Goal: Book appointment/travel/reservation

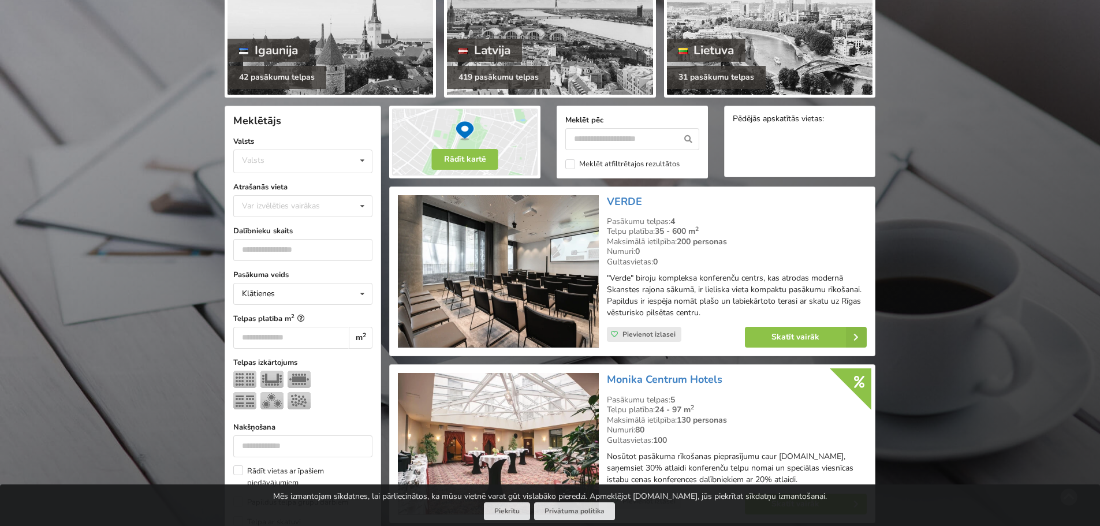
scroll to position [173, 0]
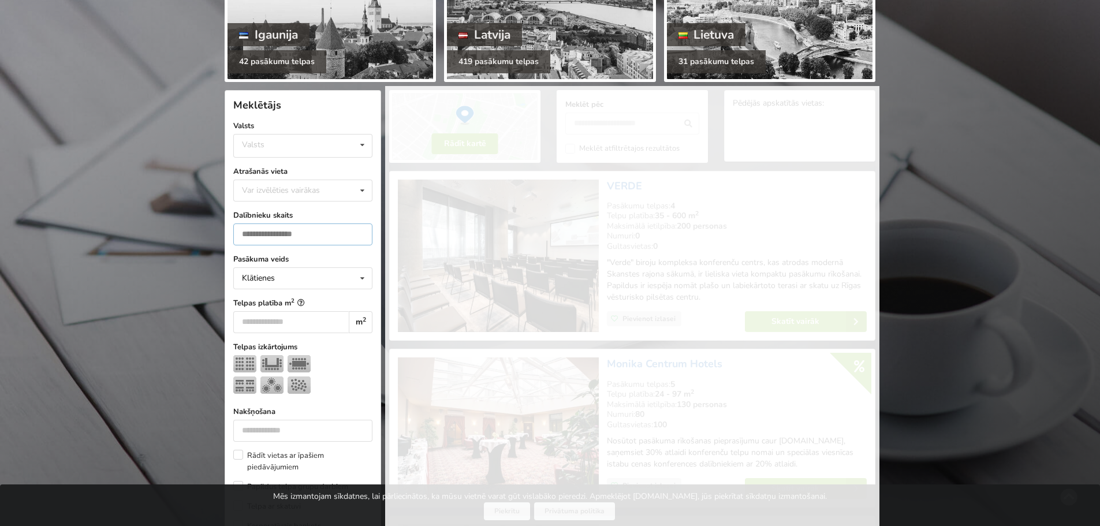
click at [361, 234] on input "*" at bounding box center [302, 235] width 139 height 22
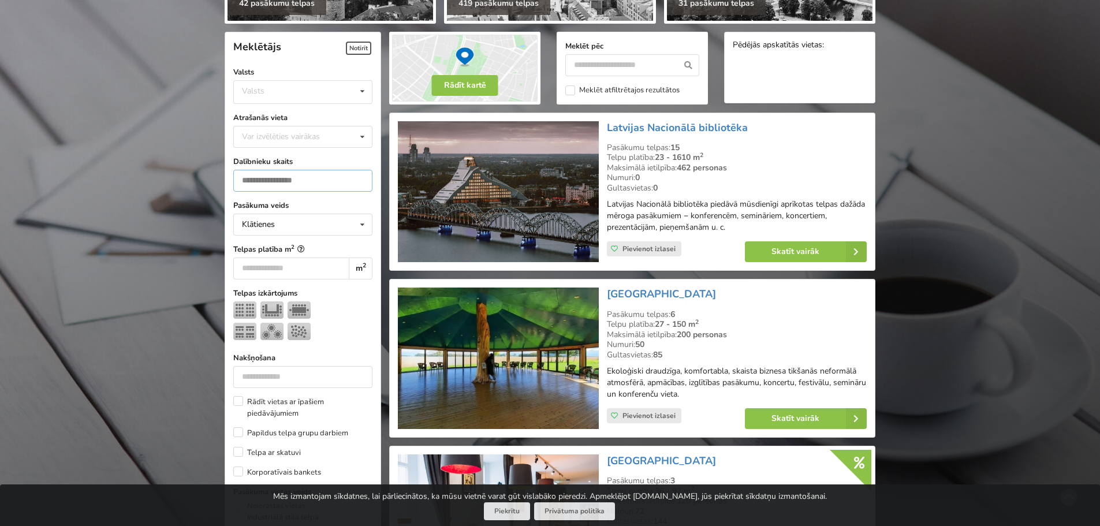
scroll to position [259, 0]
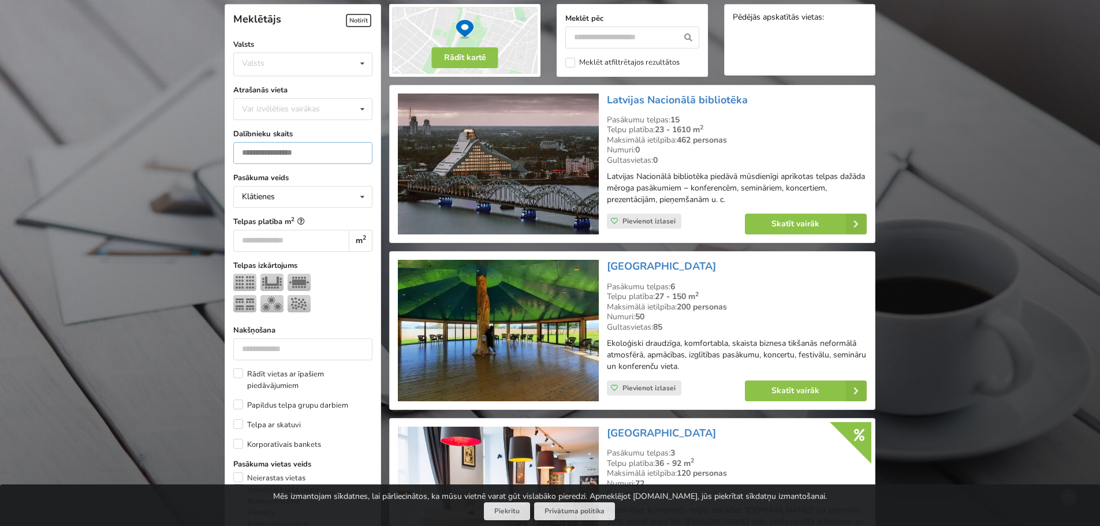
click at [312, 152] on input "*" at bounding box center [302, 153] width 139 height 22
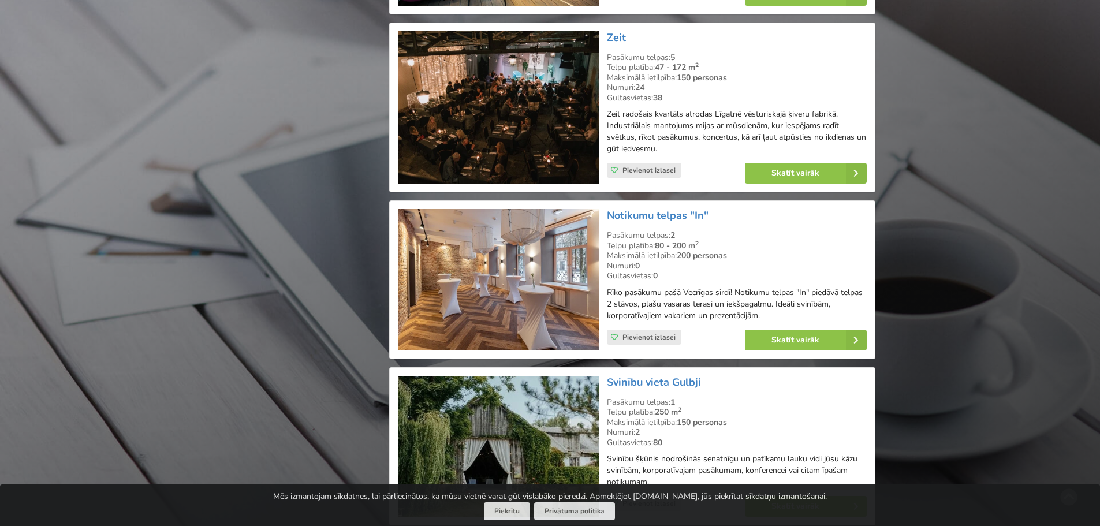
scroll to position [2396, 0]
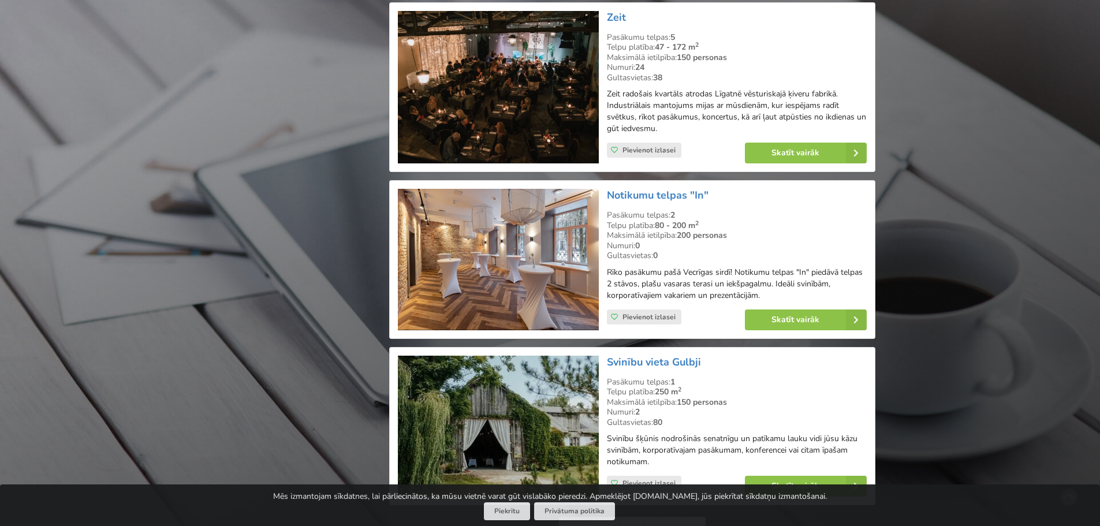
type input "***"
click at [821, 308] on div "Skatīt vairāk" at bounding box center [806, 319] width 138 height 37
click at [818, 314] on link "Skatīt vairāk" at bounding box center [806, 320] width 122 height 21
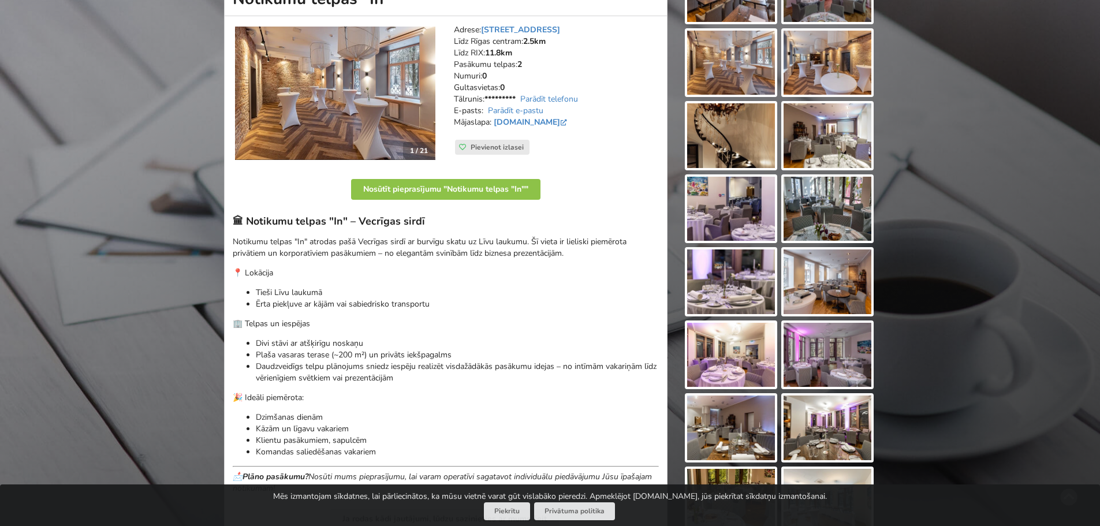
scroll to position [173, 0]
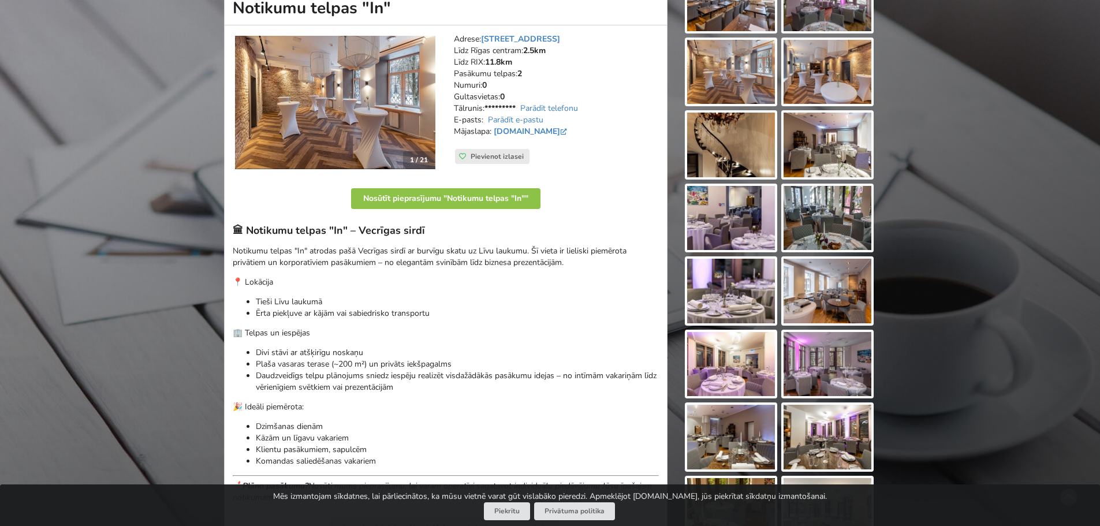
click at [729, 160] on img at bounding box center [731, 145] width 88 height 65
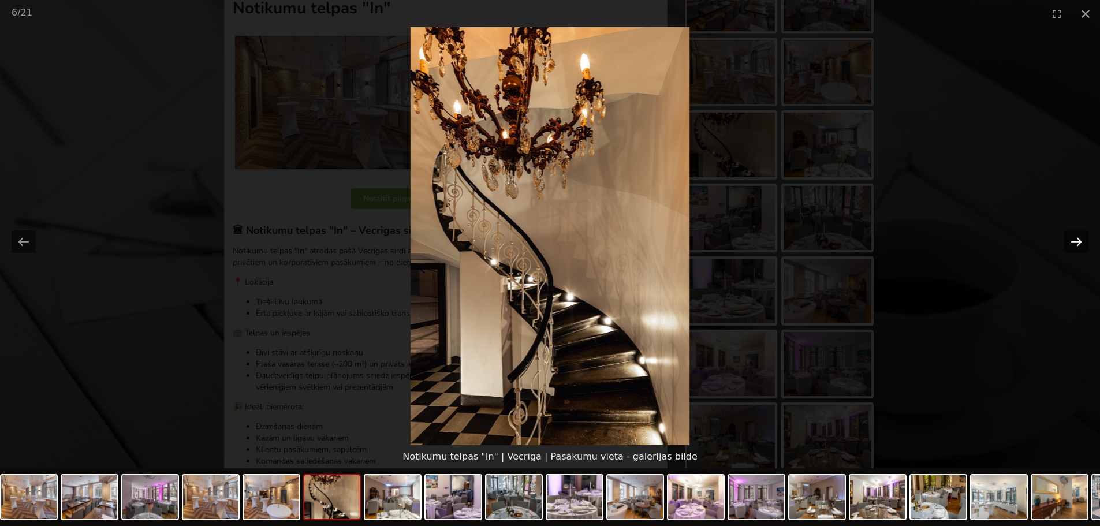
click at [1073, 241] on button "Next slide" at bounding box center [1076, 241] width 24 height 23
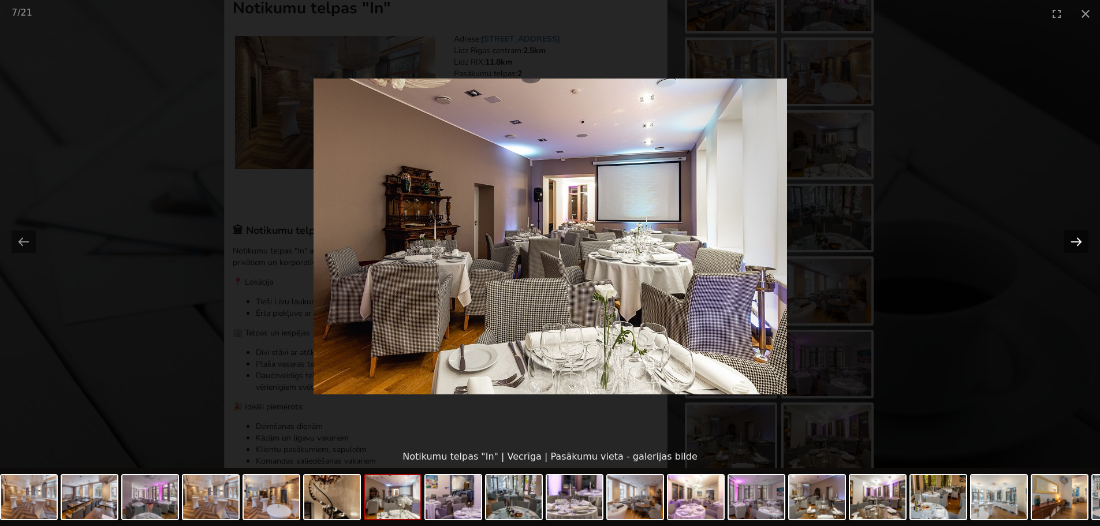
click at [1073, 241] on button "Next slide" at bounding box center [1076, 241] width 24 height 23
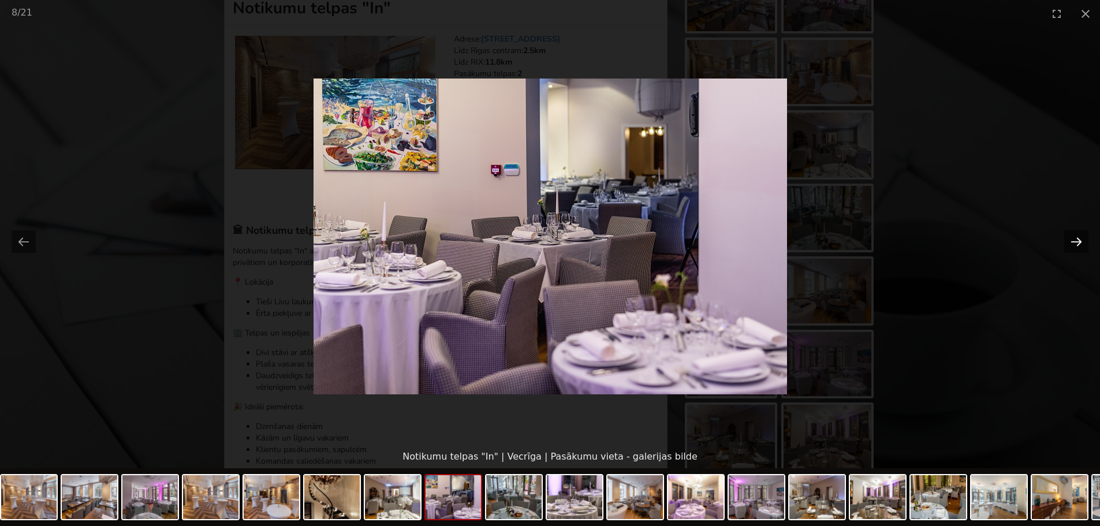
click at [1073, 241] on button "Next slide" at bounding box center [1076, 241] width 24 height 23
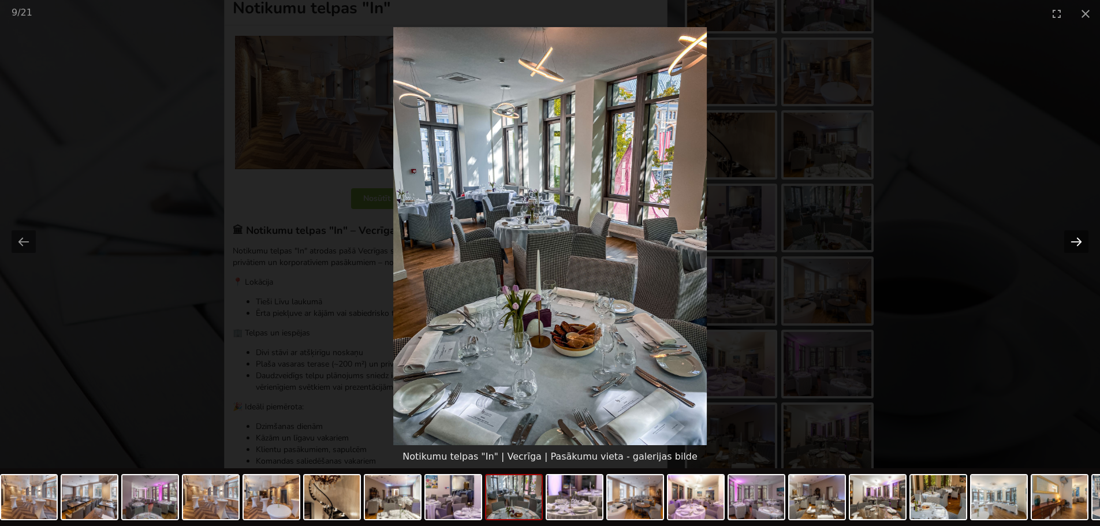
click at [1073, 241] on button "Next slide" at bounding box center [1076, 241] width 24 height 23
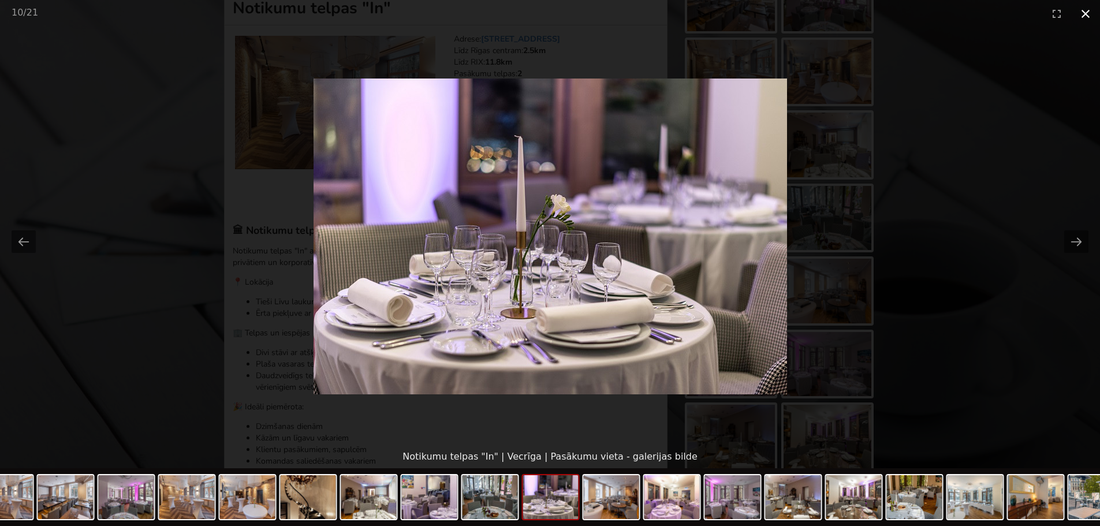
click at [1095, 14] on button "Close gallery" at bounding box center [1085, 13] width 29 height 27
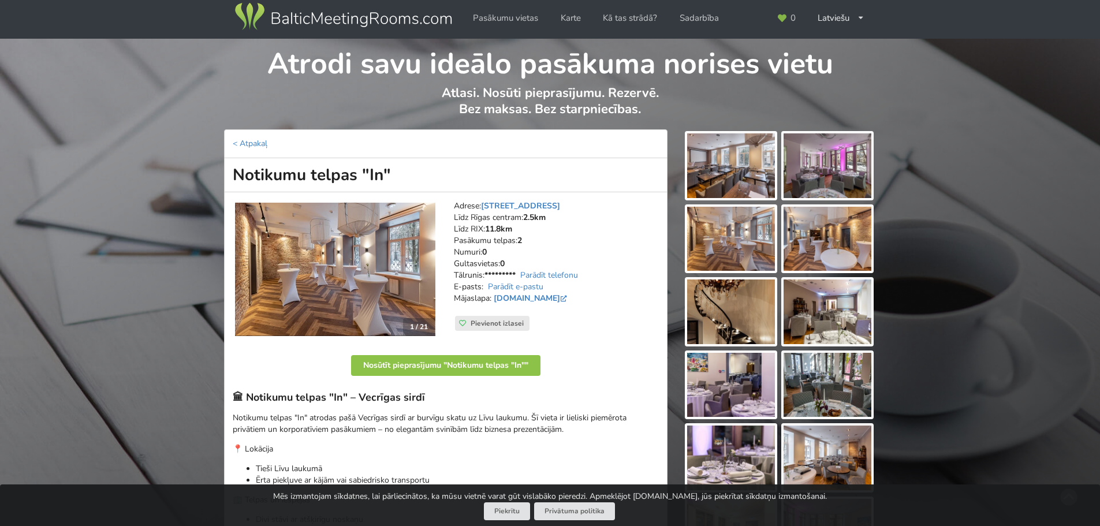
scroll to position [0, 0]
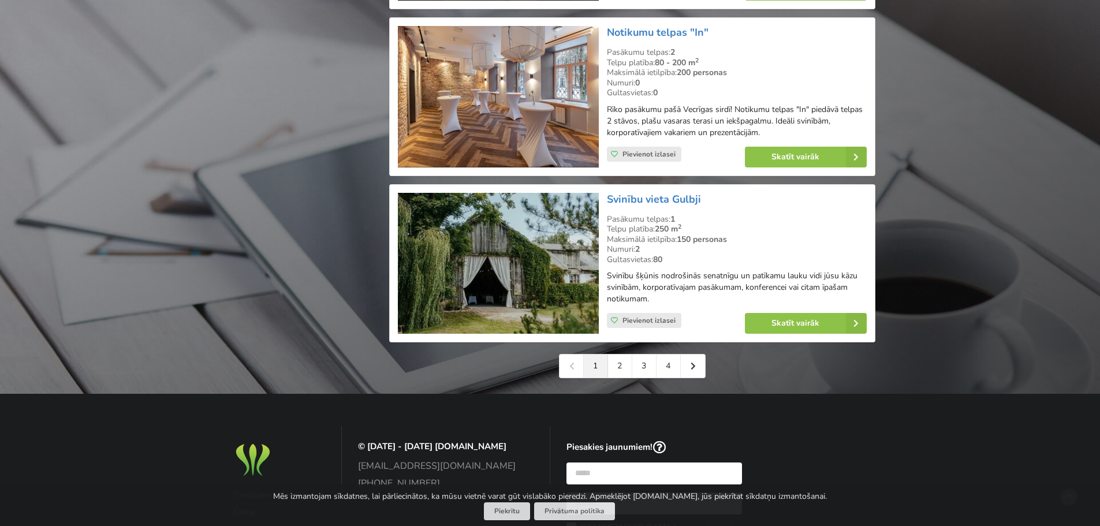
scroll to position [2569, 0]
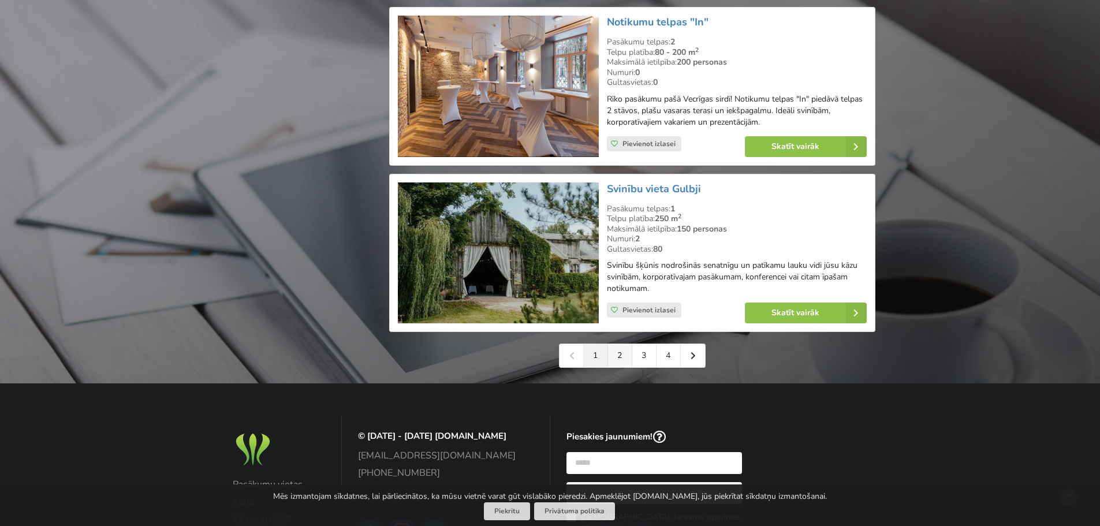
click at [621, 348] on link "2" at bounding box center [620, 355] width 24 height 23
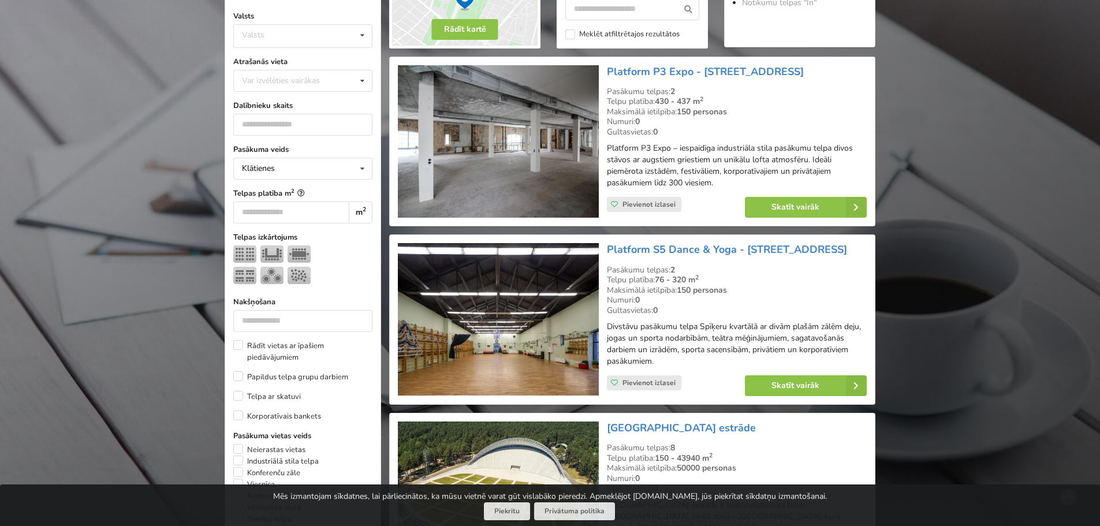
scroll to position [289, 0]
